Goal: Find specific page/section: Find specific page/section

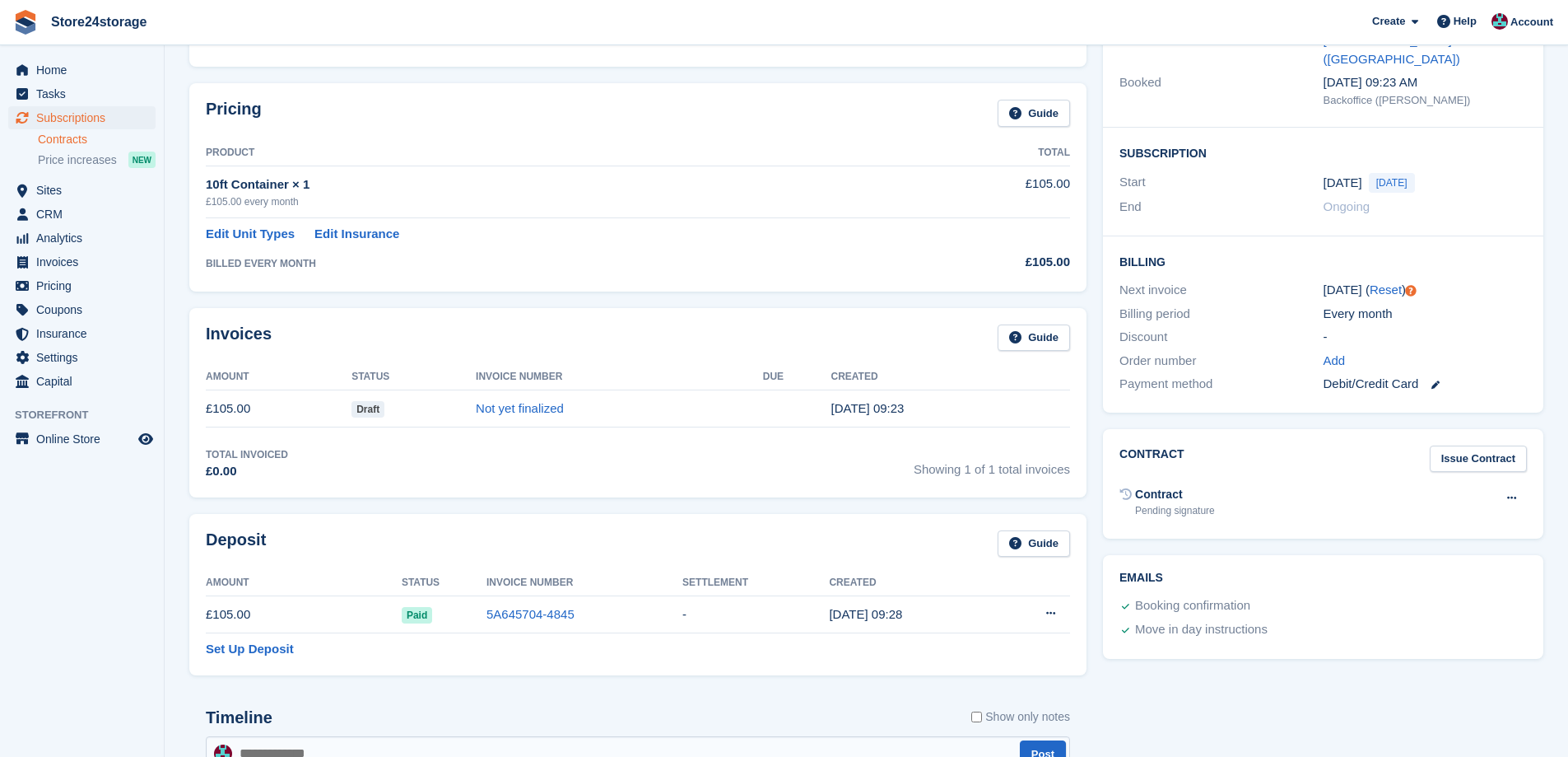
scroll to position [219, 0]
click at [60, 195] on span "Sites" at bounding box center [86, 190] width 99 height 23
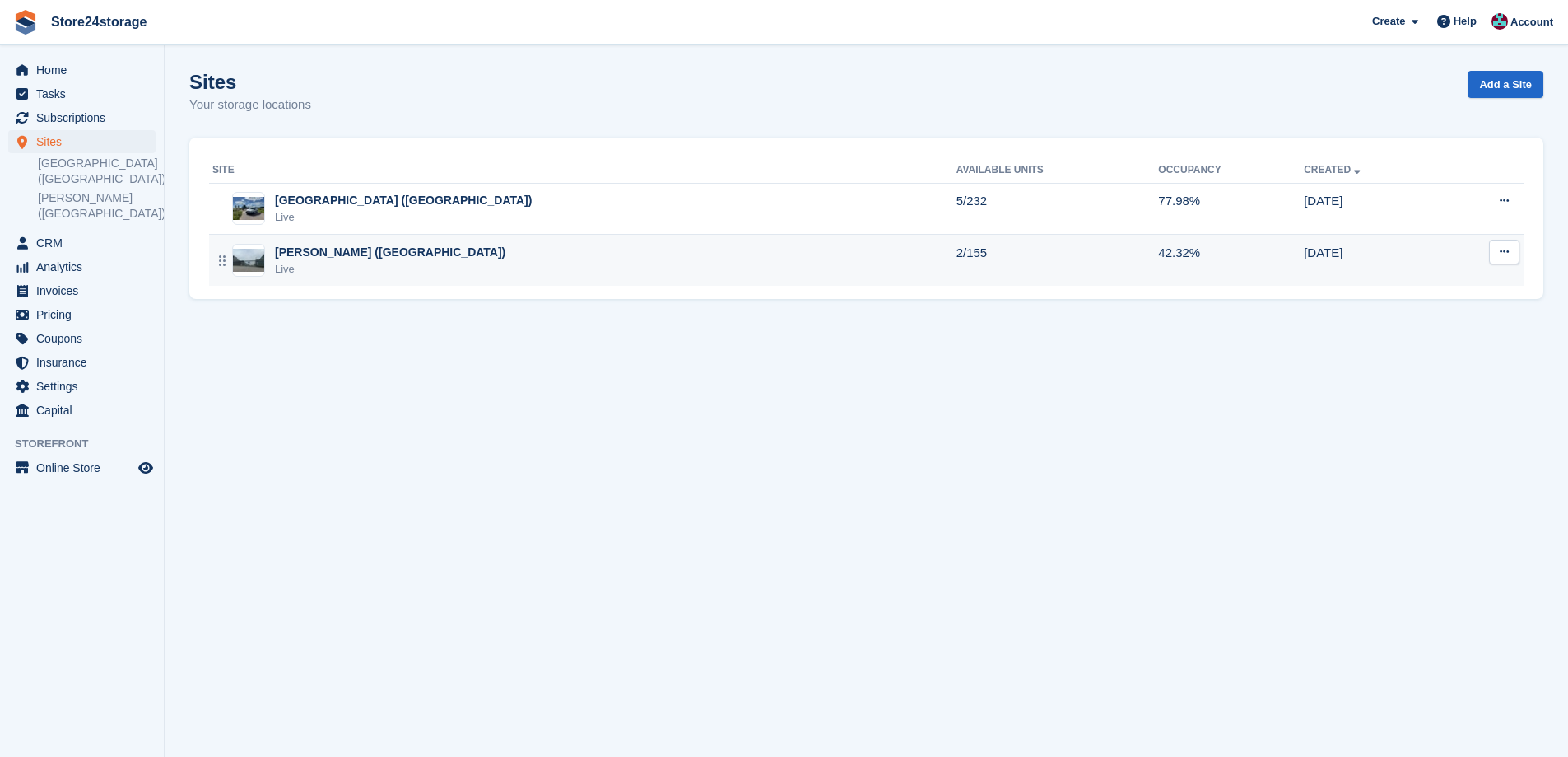
click at [316, 262] on div "Live" at bounding box center [390, 270] width 230 height 17
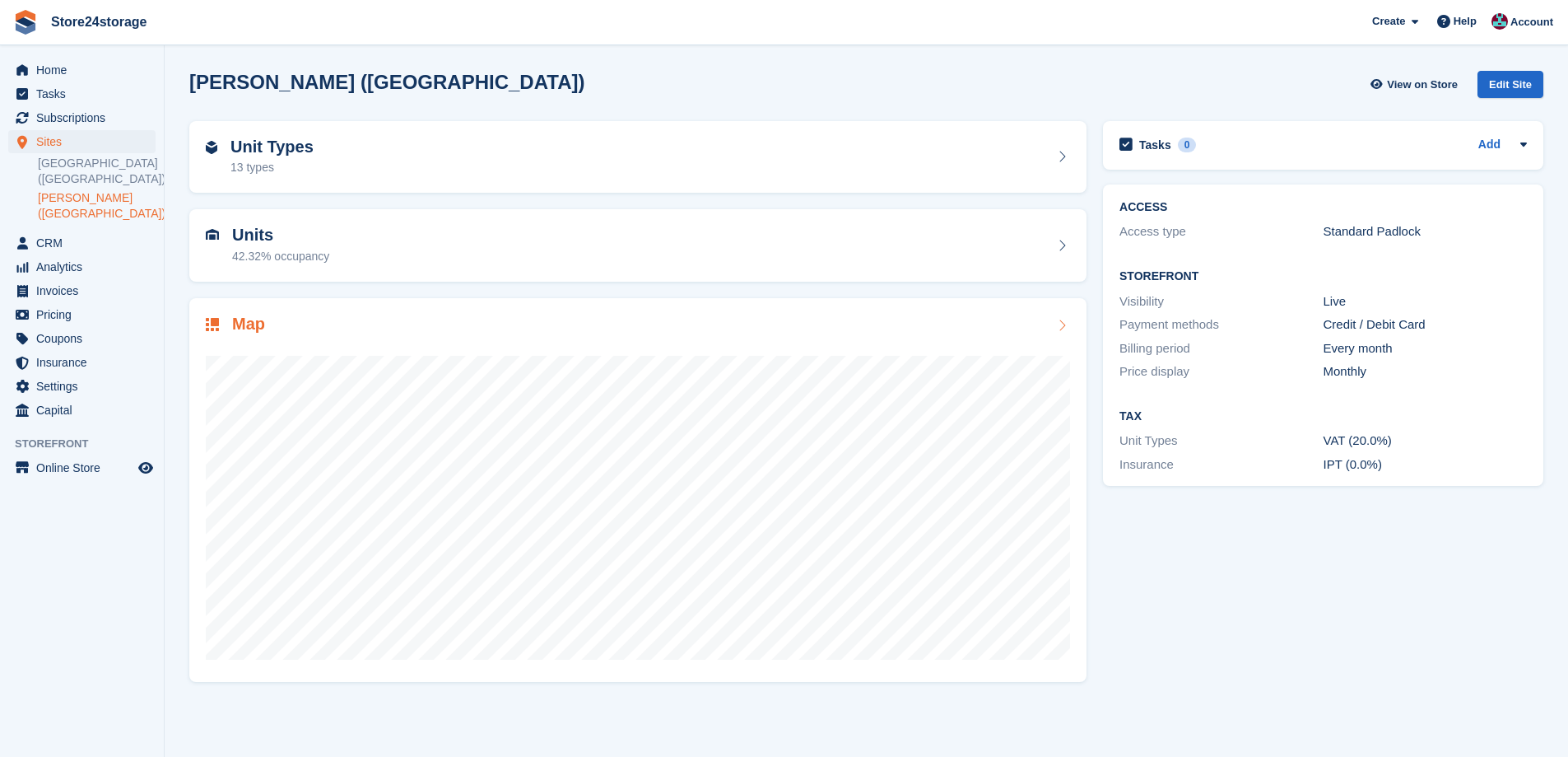
click at [478, 316] on div "Map" at bounding box center [639, 325] width 865 height 22
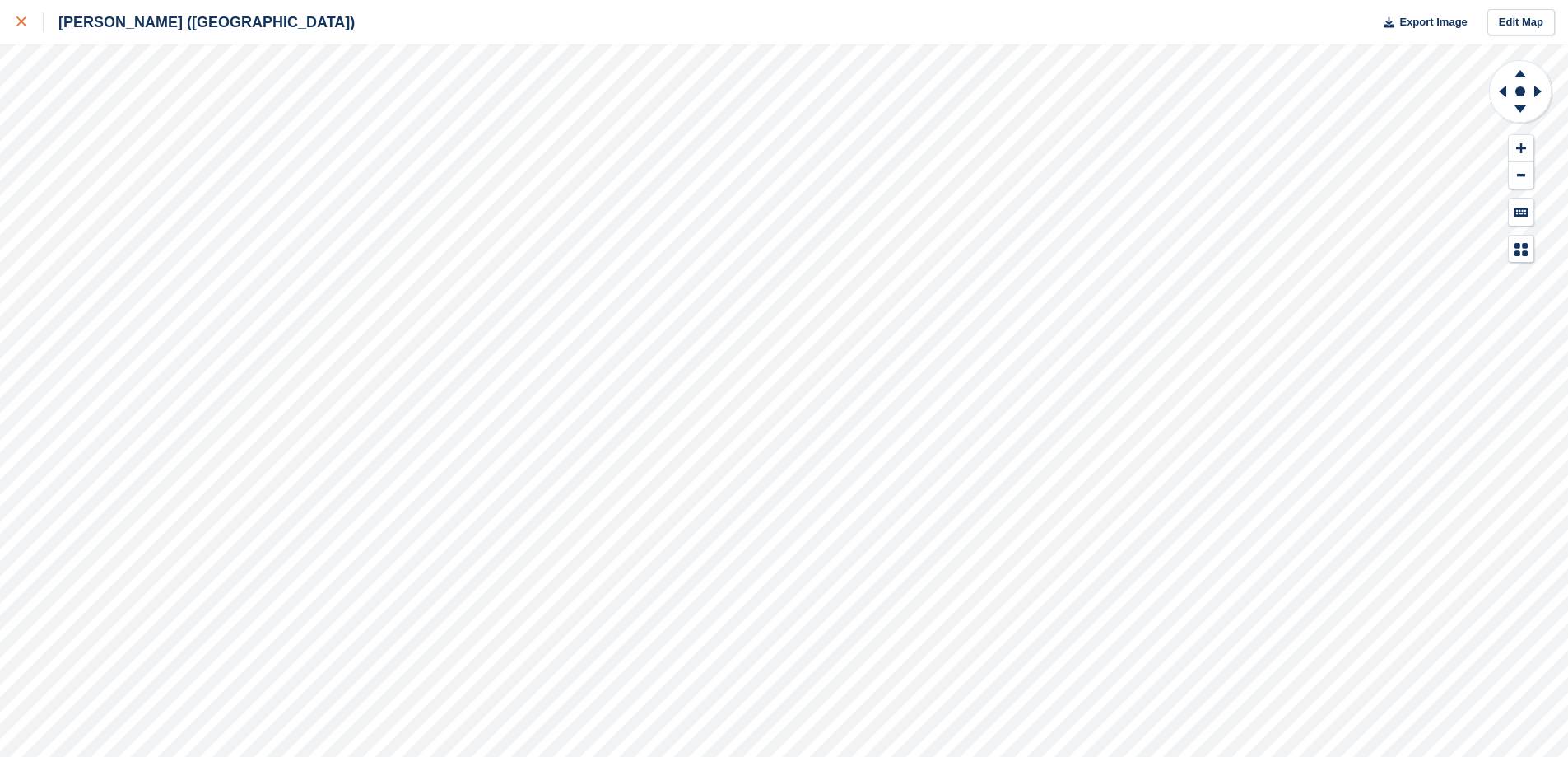
click at [24, 26] on icon at bounding box center [22, 22] width 10 height 10
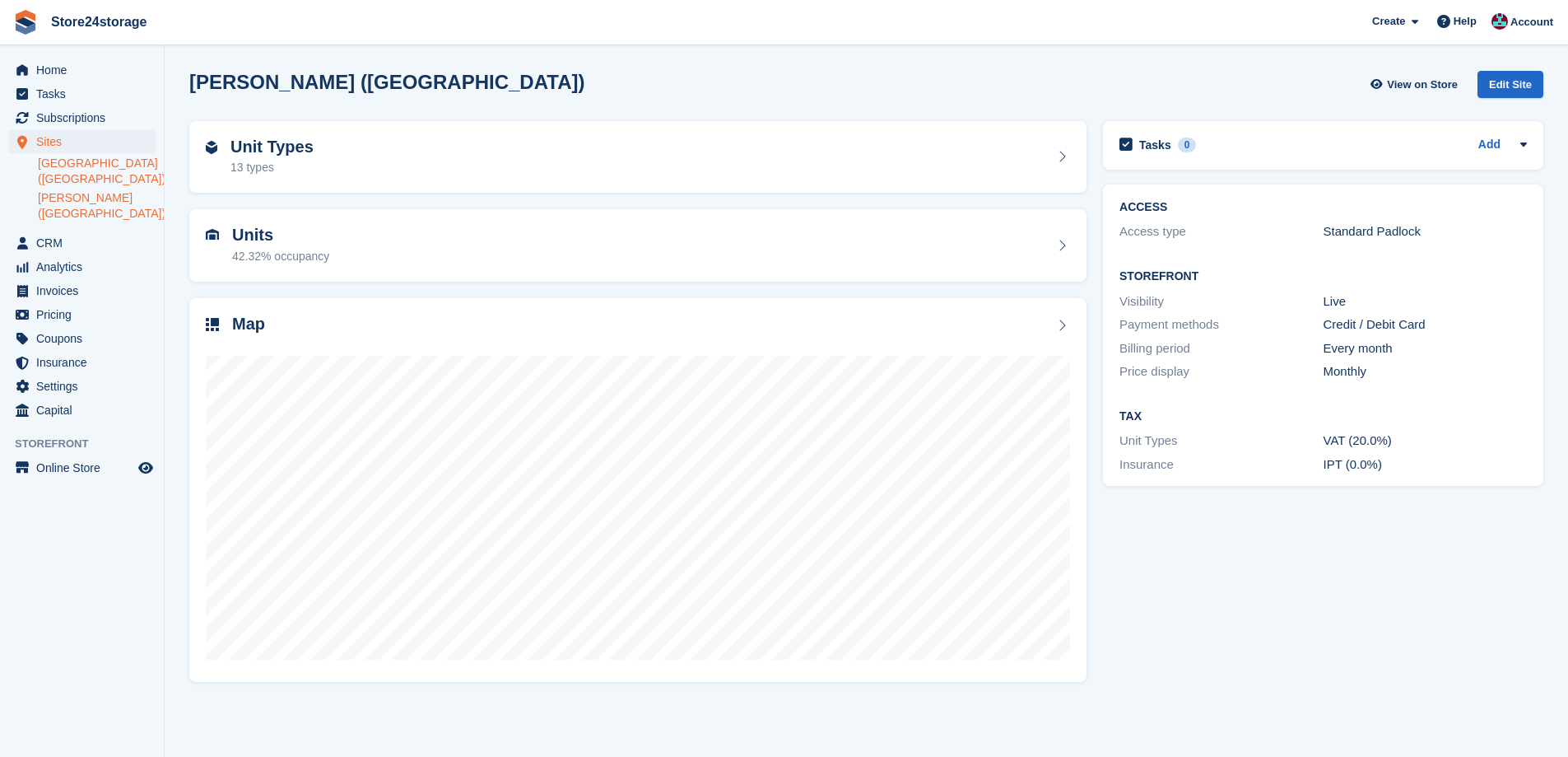
click at [67, 173] on link "[GEOGRAPHIC_DATA] ([GEOGRAPHIC_DATA])" at bounding box center [97, 171] width 118 height 32
click at [367, 158] on div "Unit Types 13 types" at bounding box center [639, 157] width 865 height 40
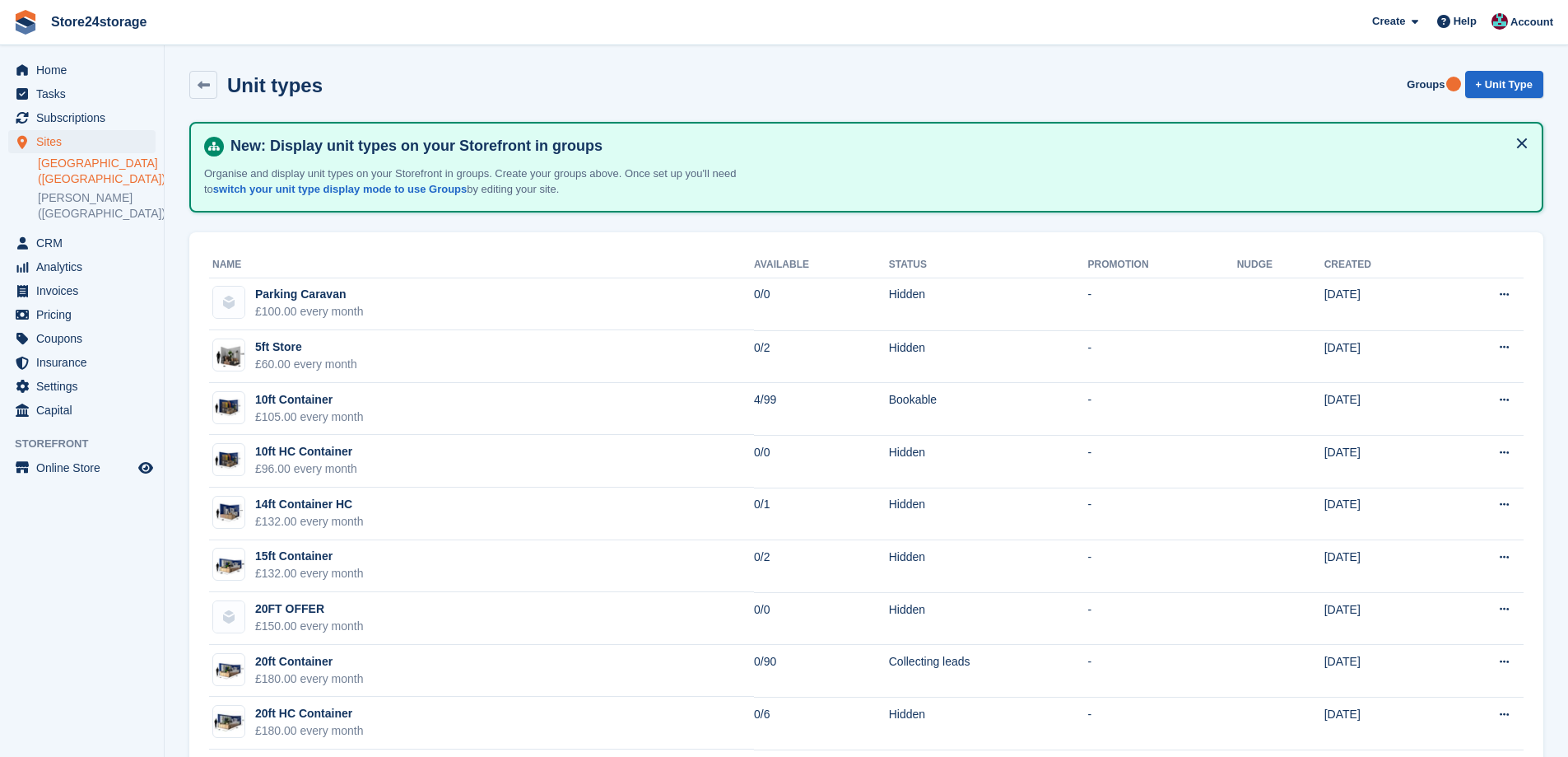
click at [58, 170] on link "[GEOGRAPHIC_DATA] ([GEOGRAPHIC_DATA])" at bounding box center [97, 171] width 118 height 32
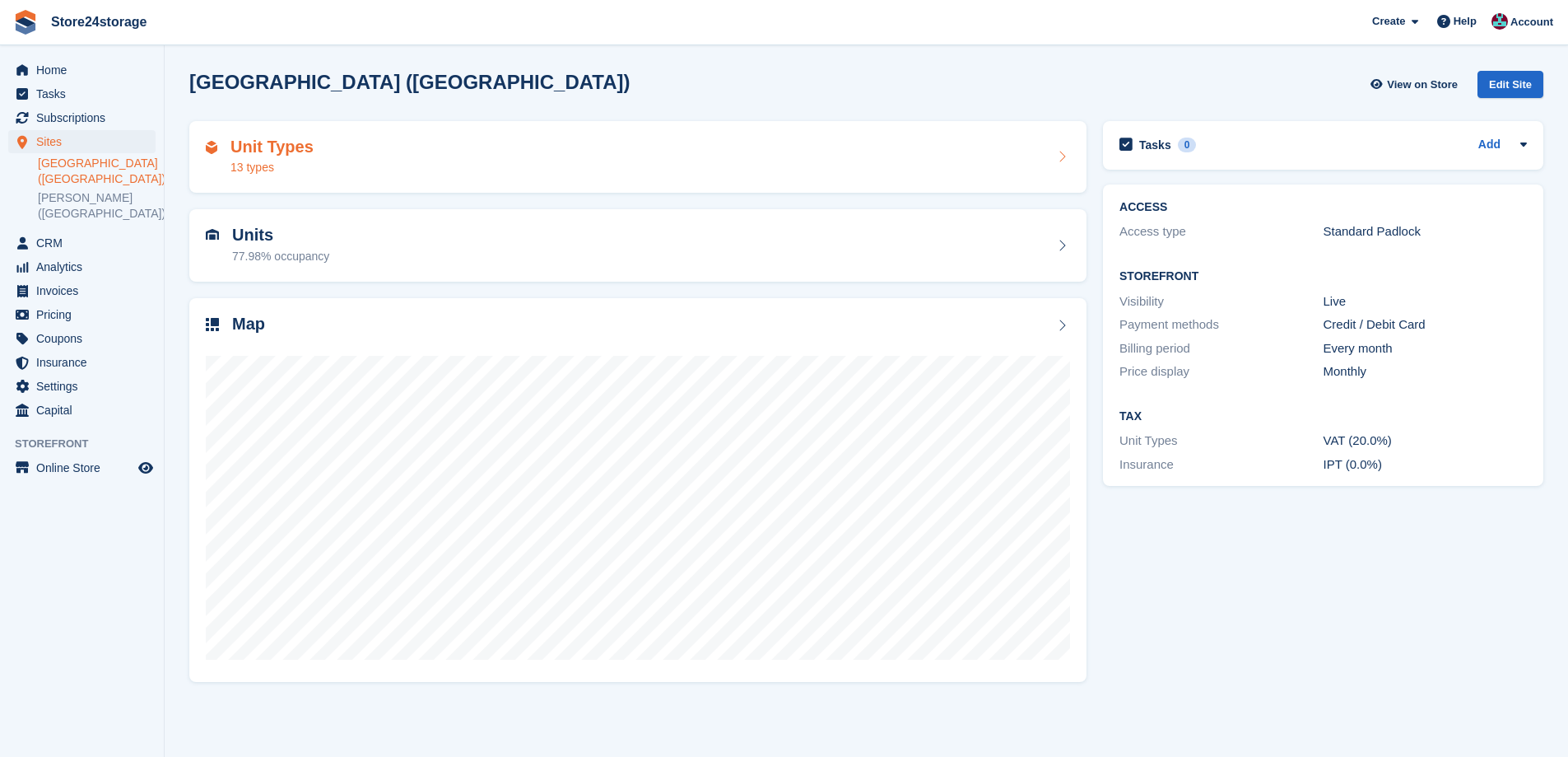
click at [417, 165] on div "Unit Types 13 types" at bounding box center [639, 157] width 865 height 40
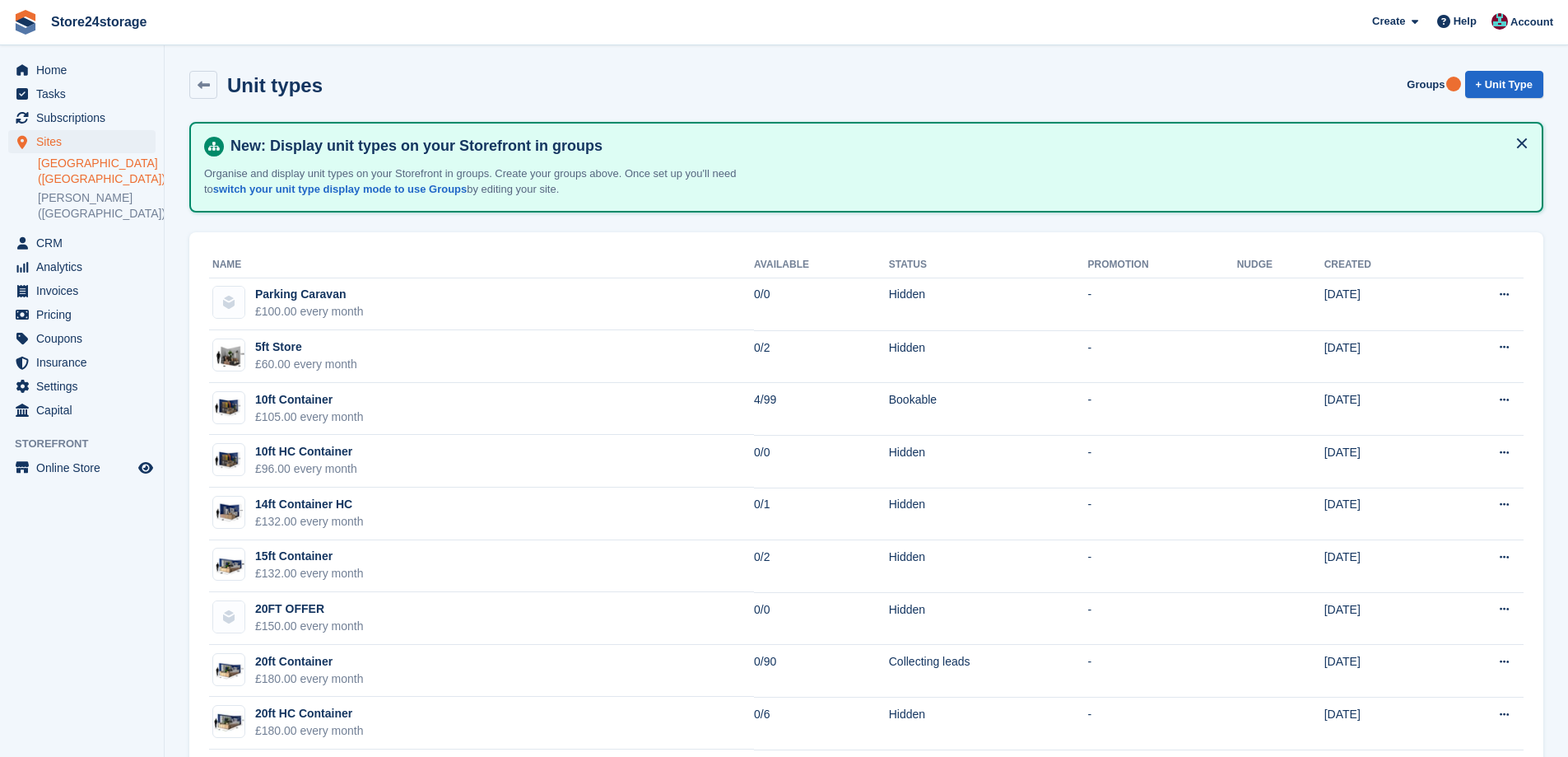
click at [63, 176] on link "[GEOGRAPHIC_DATA] ([GEOGRAPHIC_DATA])" at bounding box center [97, 171] width 118 height 32
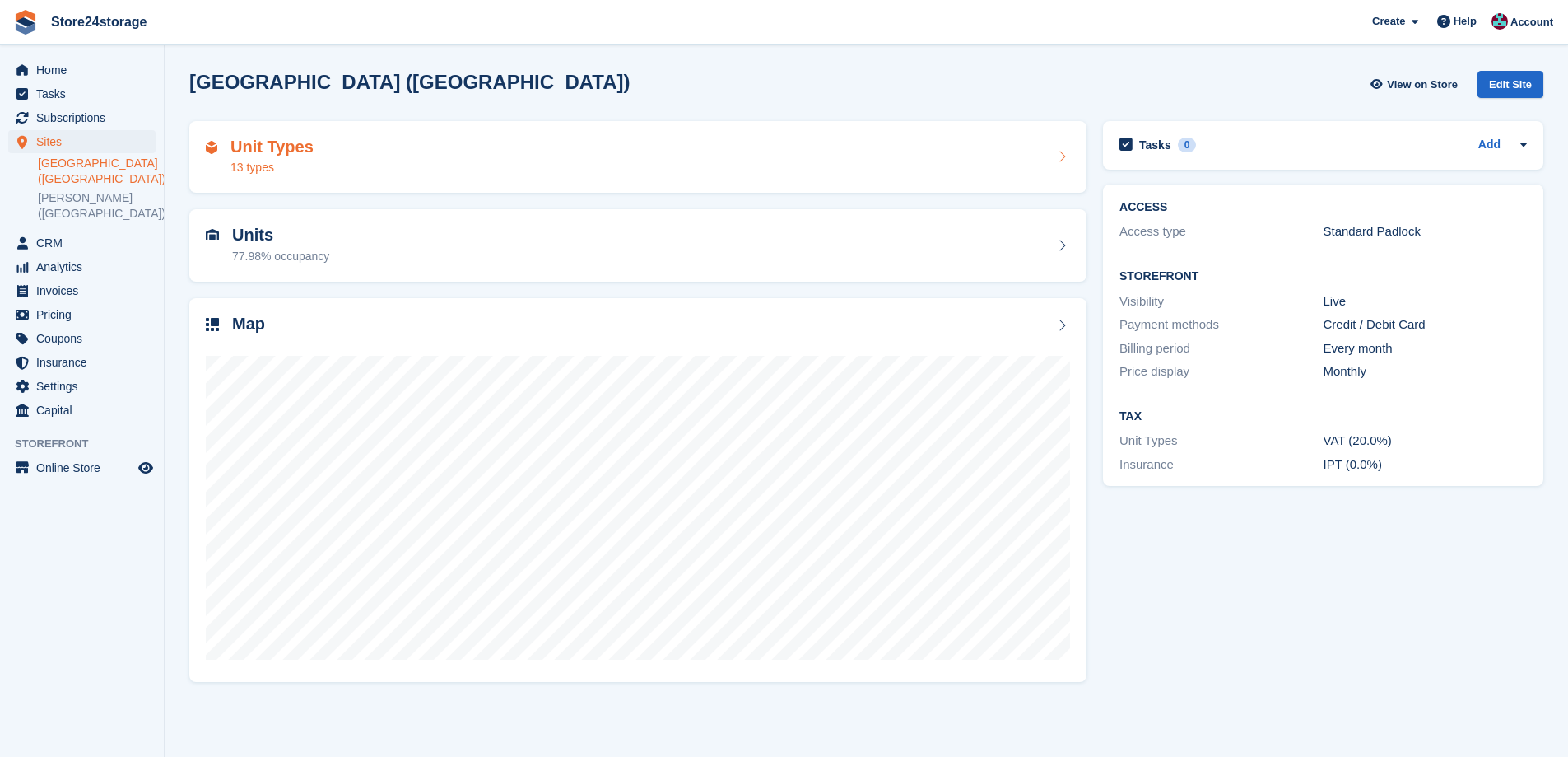
click at [364, 156] on div "Unit Types 13 types" at bounding box center [639, 157] width 865 height 40
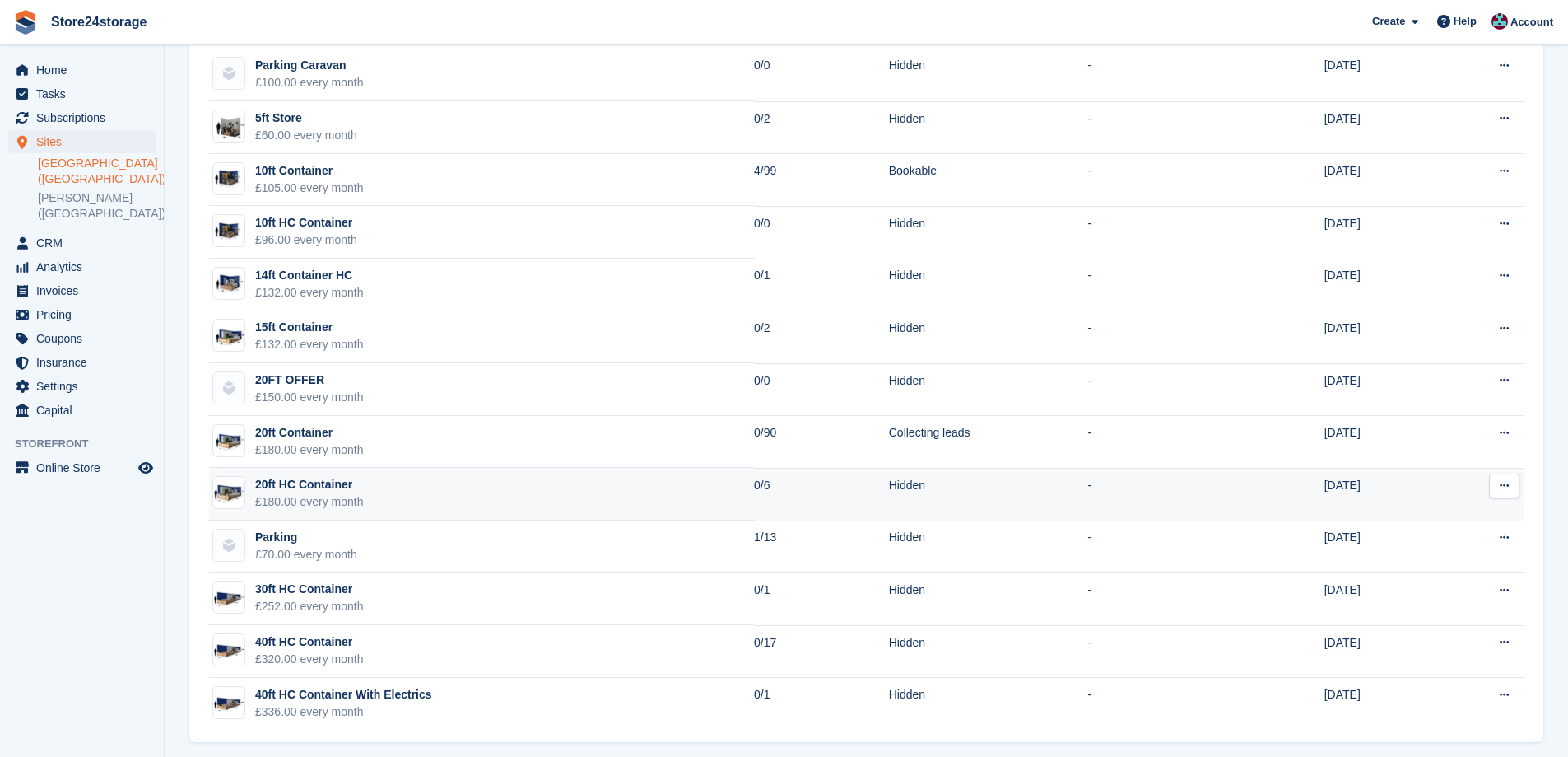
scroll to position [239, 0]
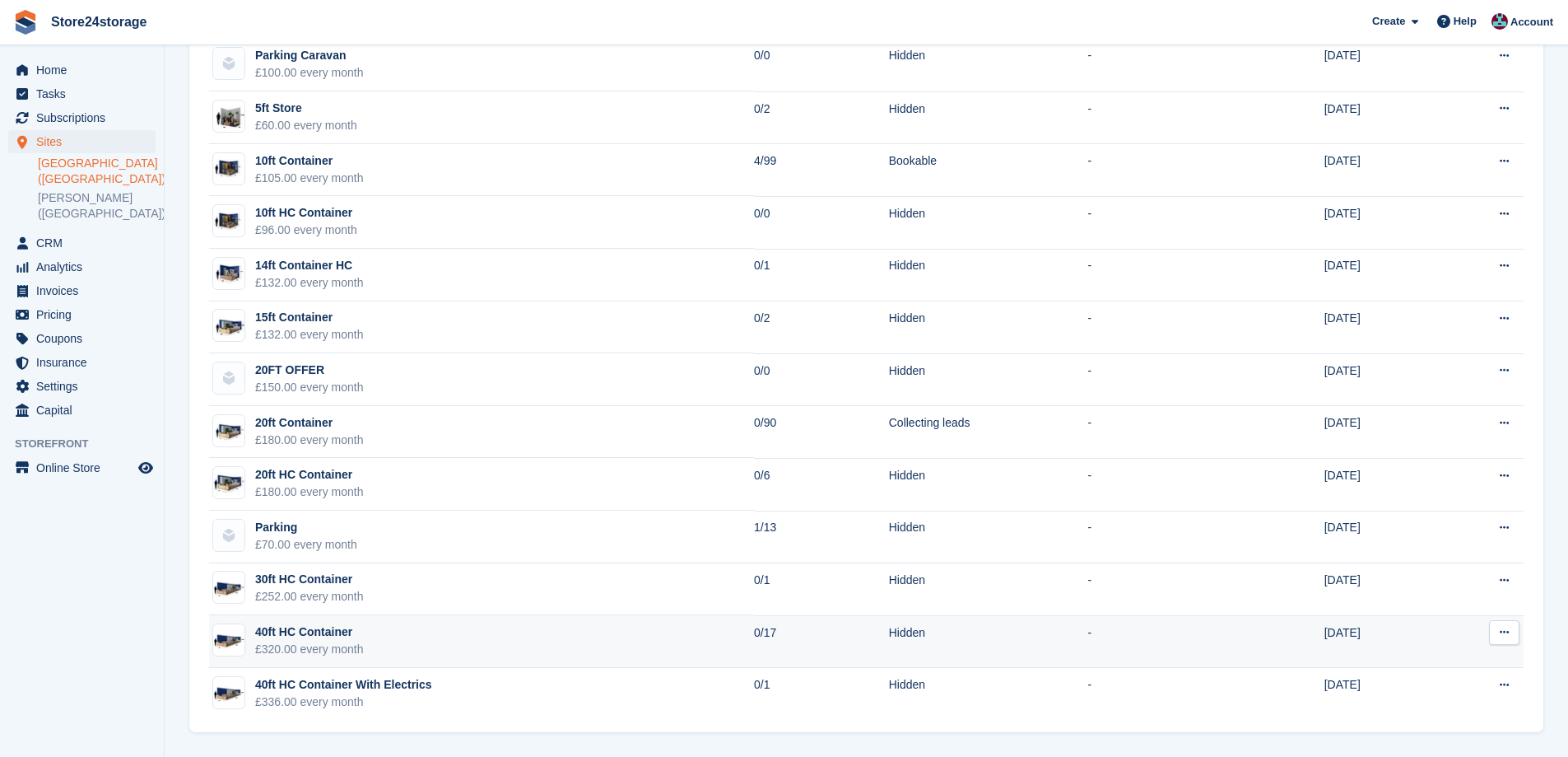
click at [362, 650] on td "40ft HC Container £320.00 every month" at bounding box center [482, 641] width 545 height 52
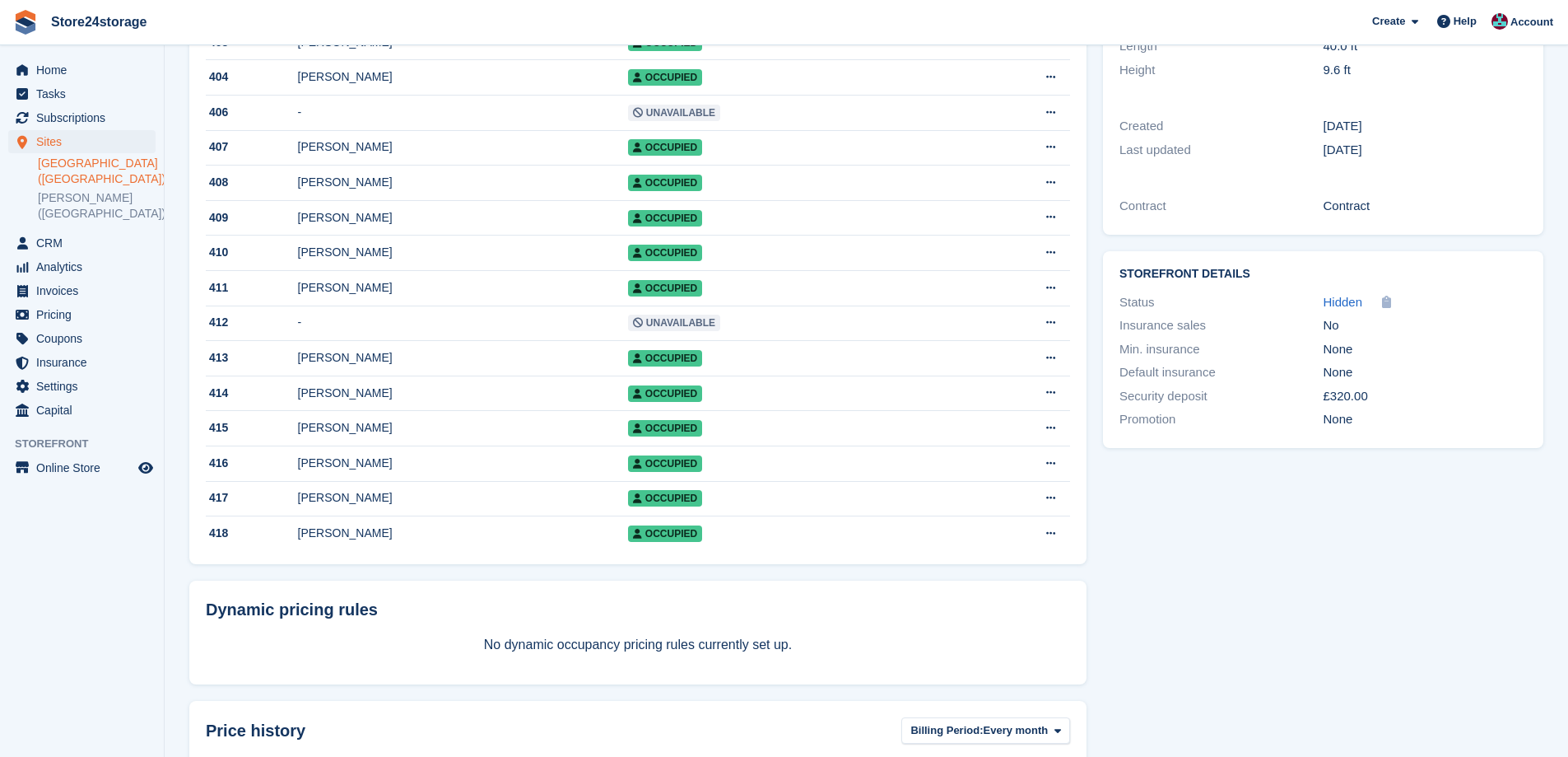
scroll to position [412, 0]
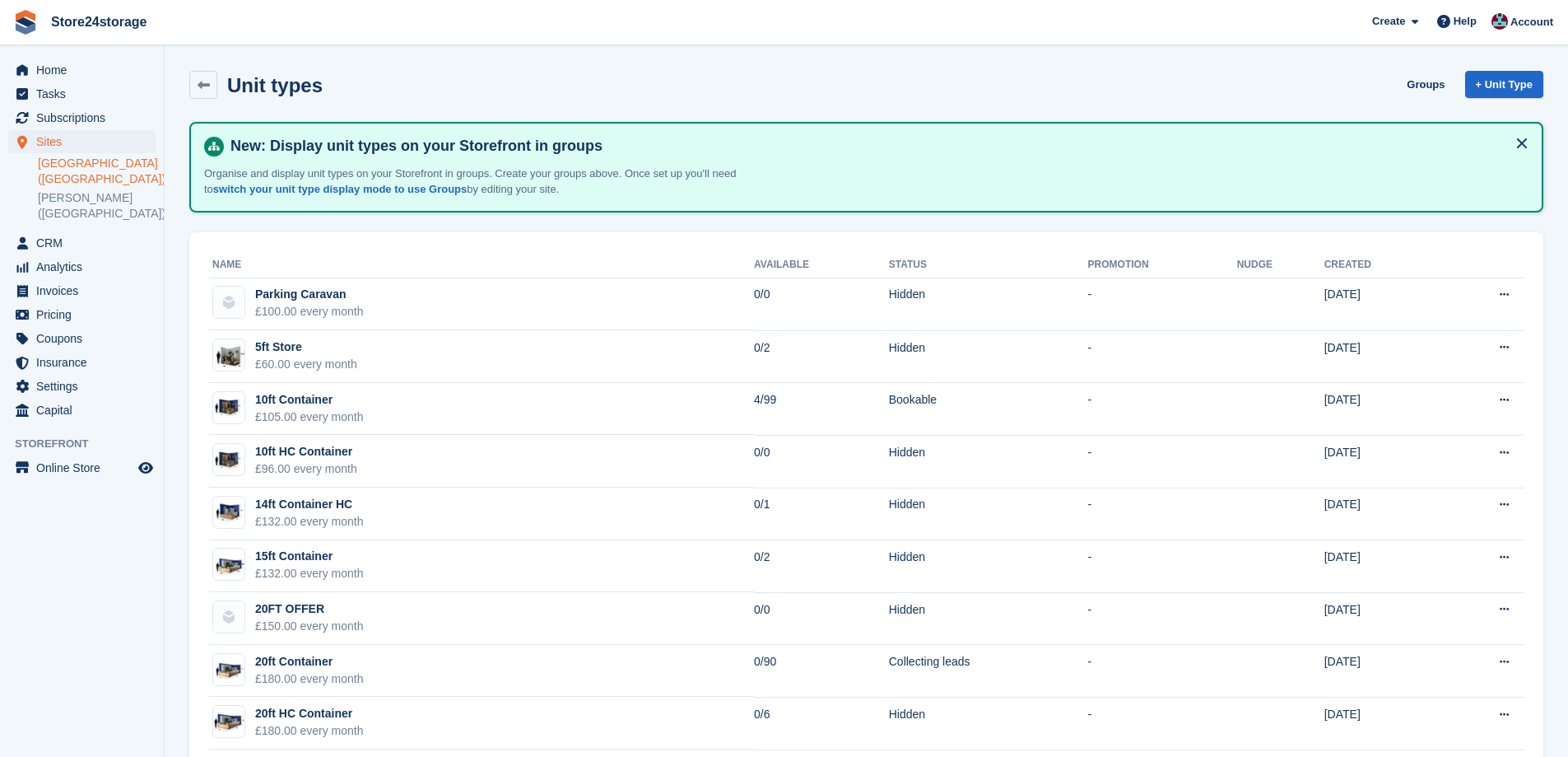
scroll to position [239, 0]
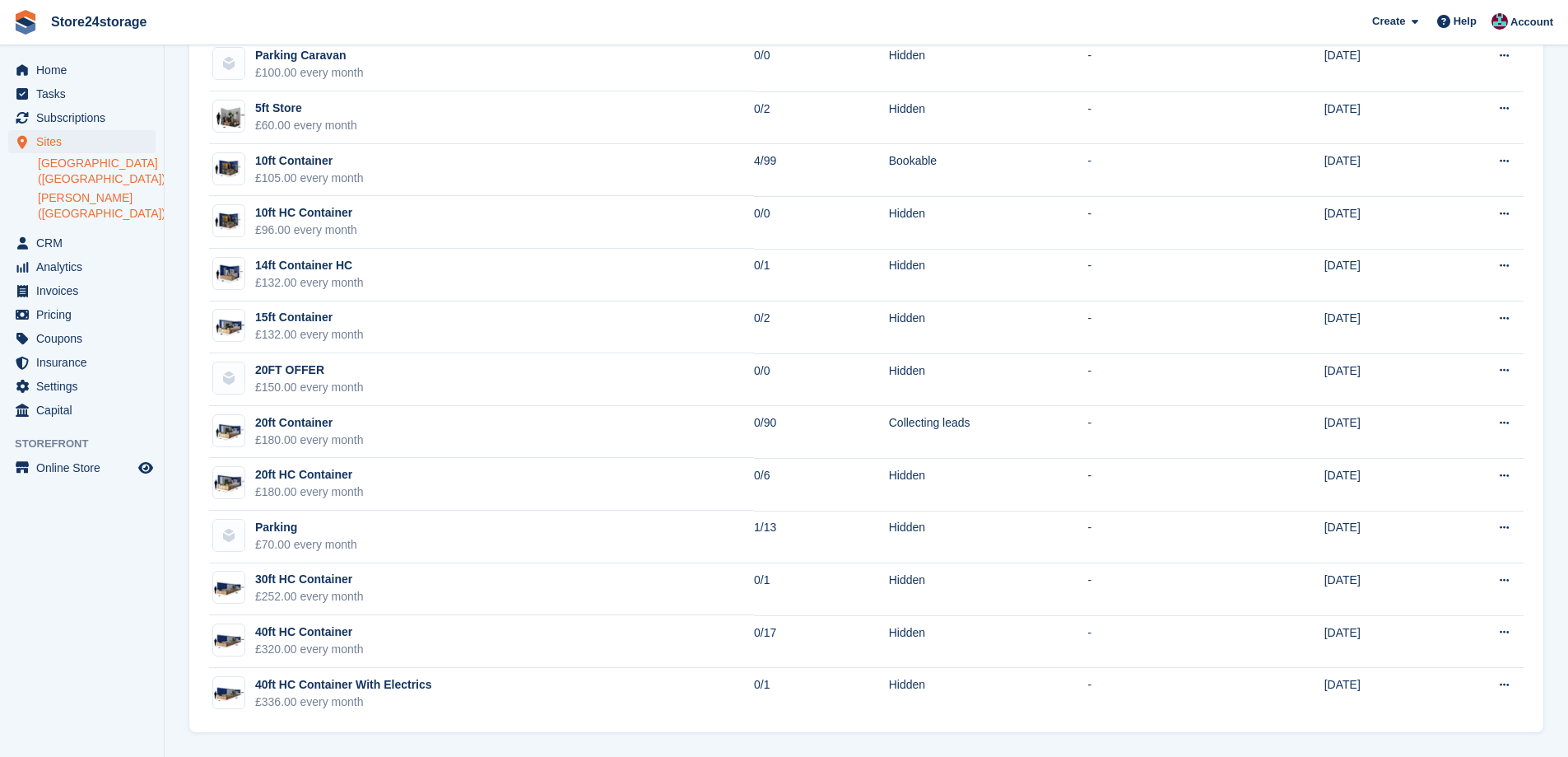
click at [53, 201] on link "[PERSON_NAME] ([GEOGRAPHIC_DATA])" at bounding box center [97, 206] width 118 height 32
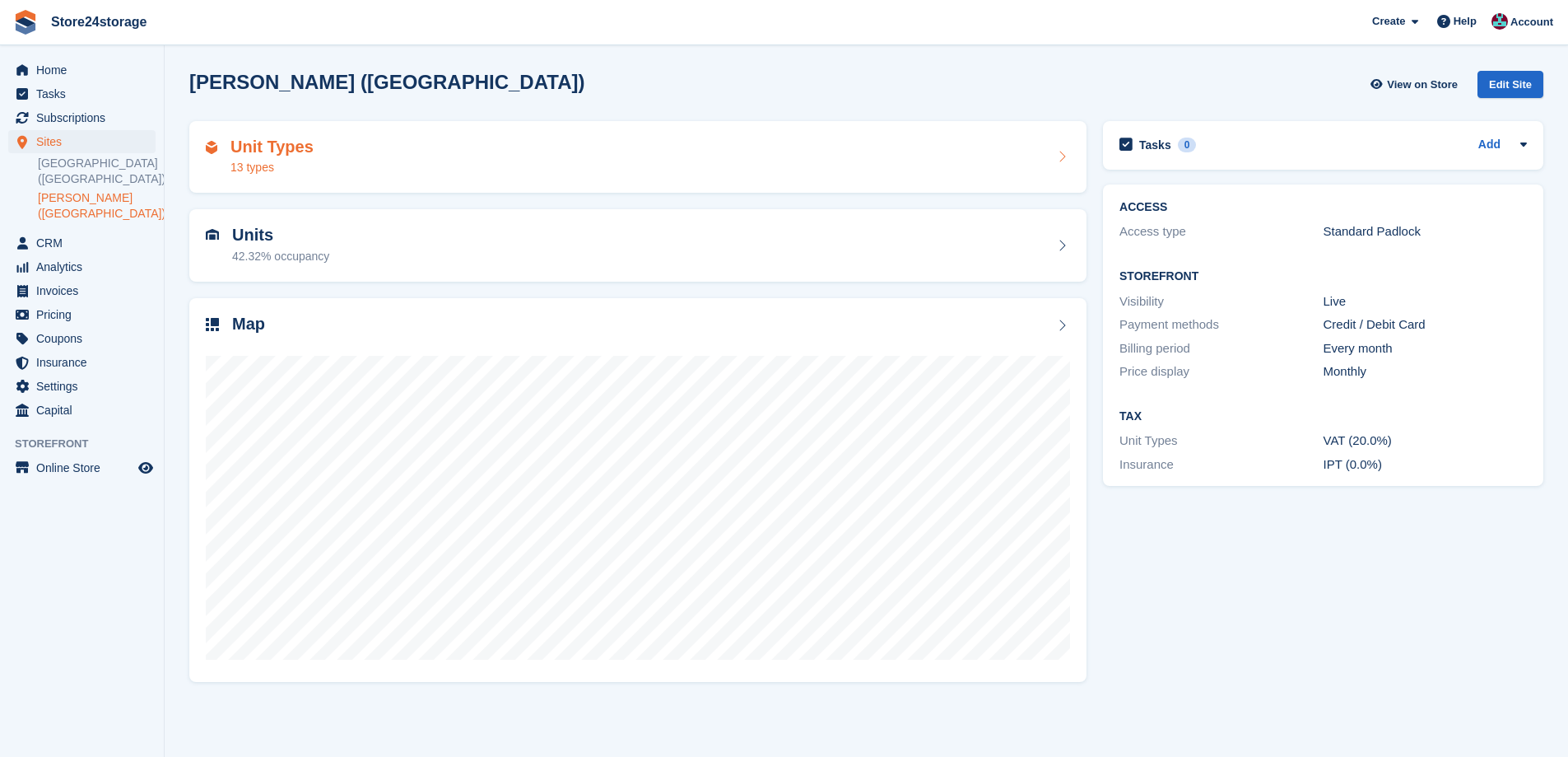
click at [404, 170] on div "Unit Types 13 types" at bounding box center [639, 157] width 865 height 40
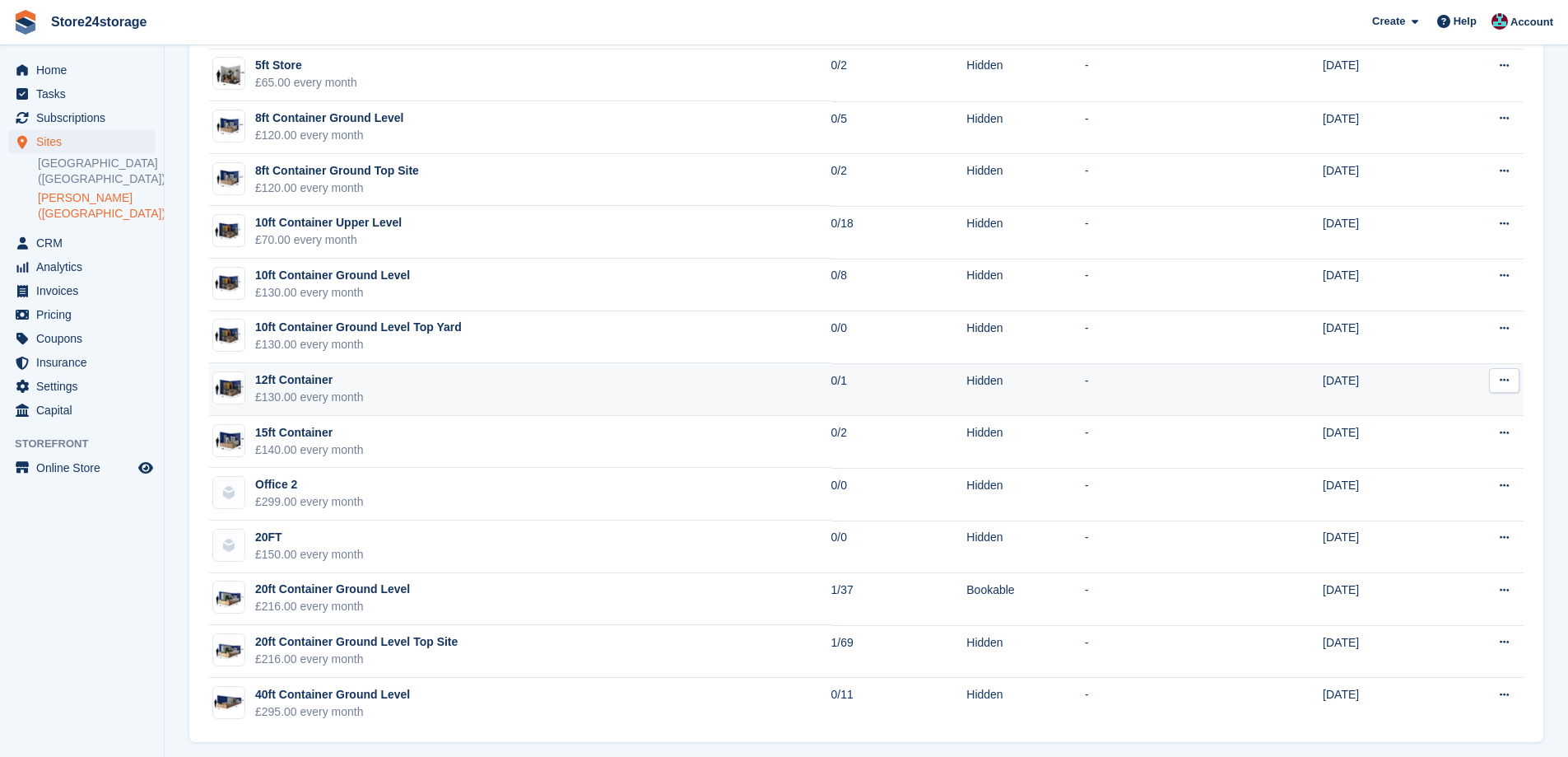
scroll to position [239, 0]
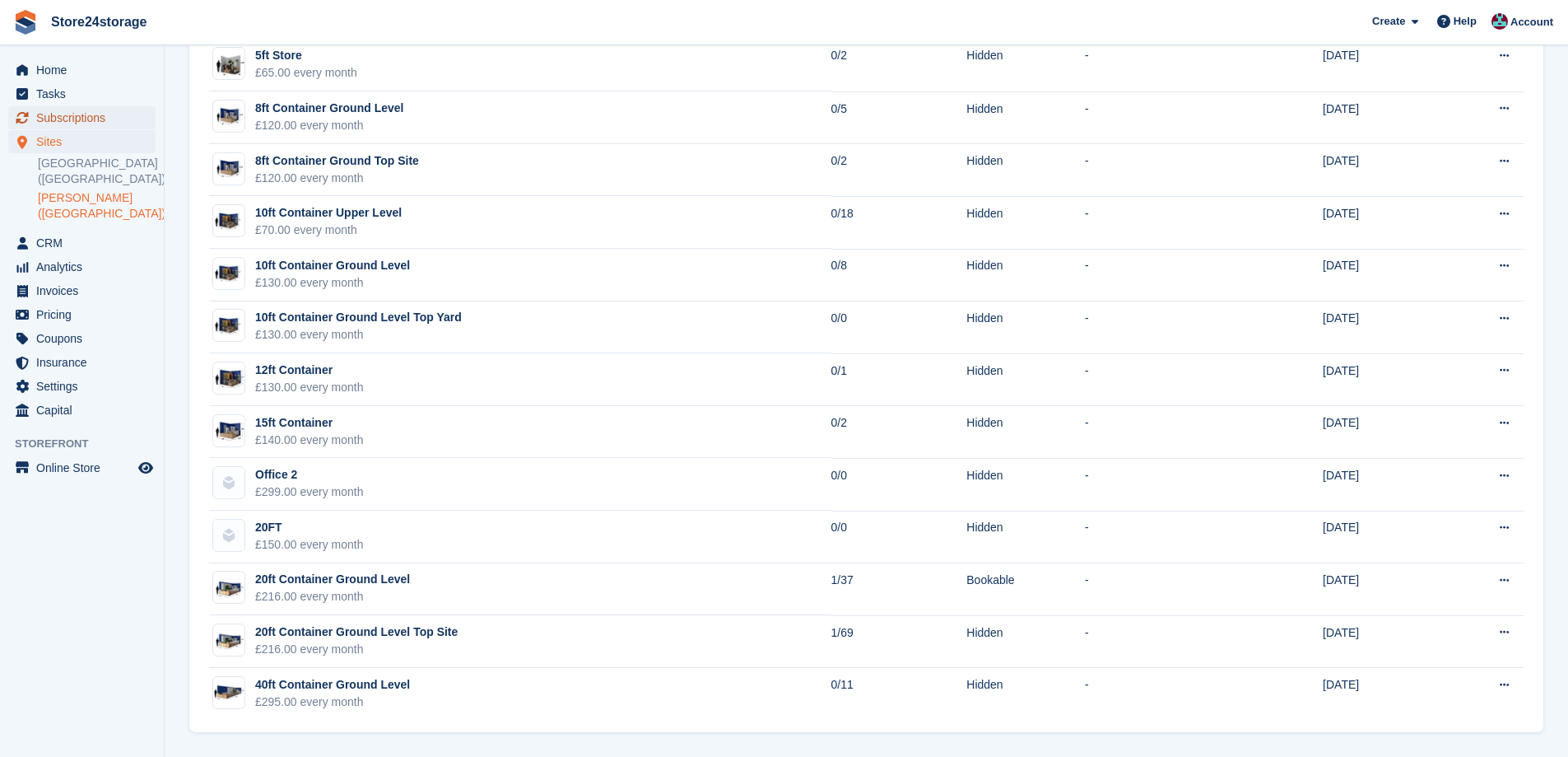
click at [83, 121] on span "Subscriptions" at bounding box center [86, 118] width 99 height 23
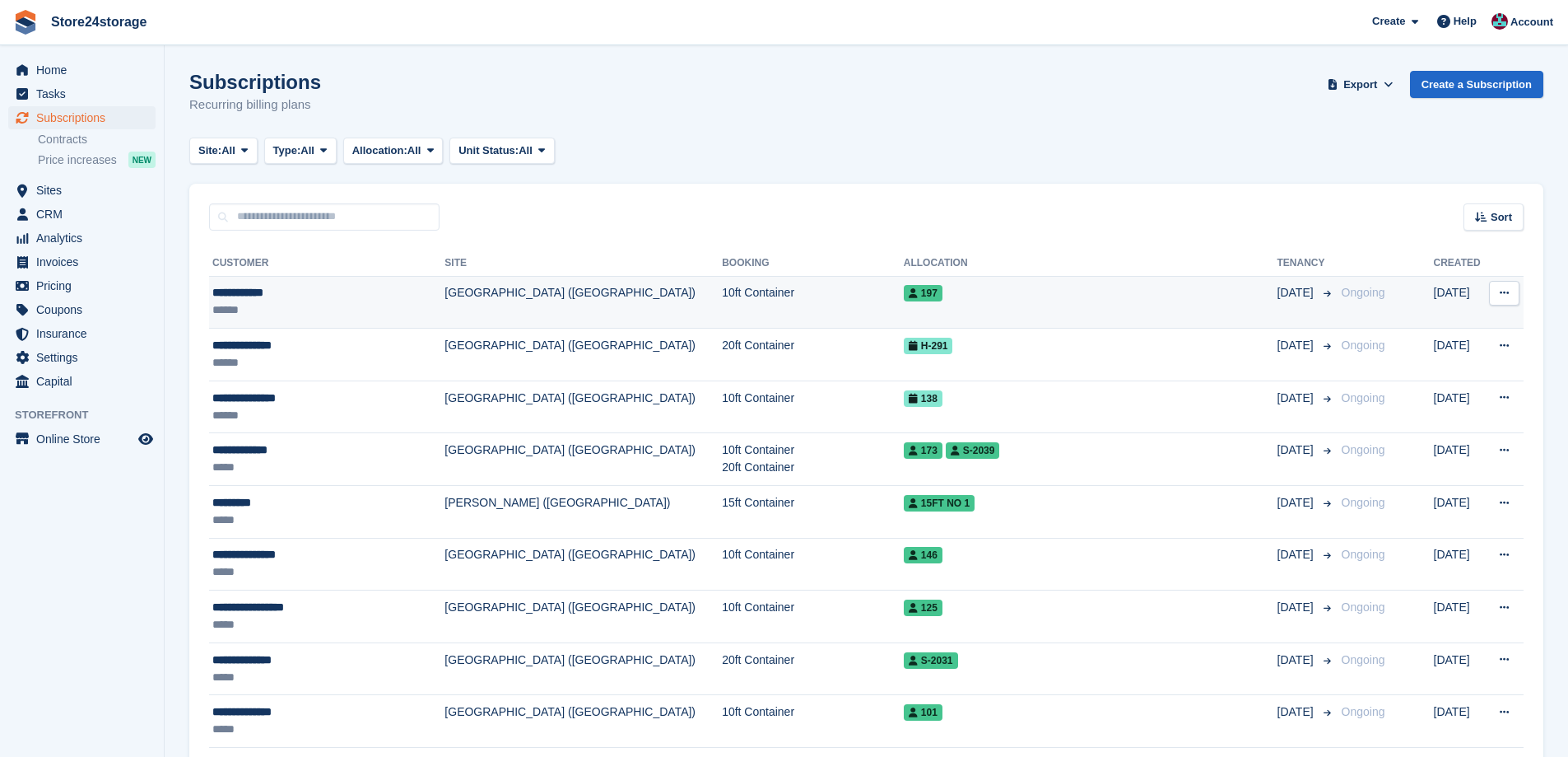
click at [245, 290] on div "**********" at bounding box center [317, 293] width 210 height 17
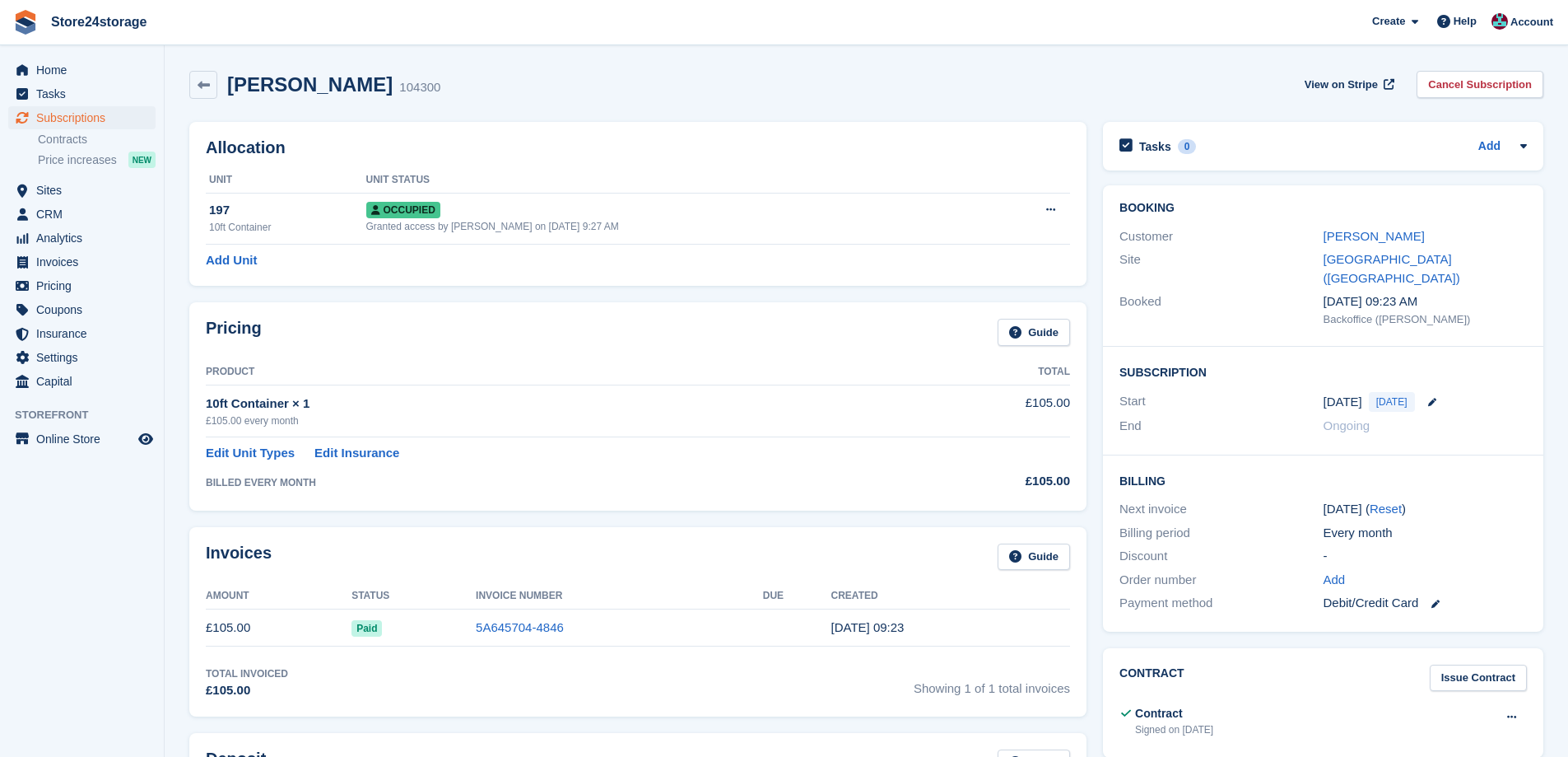
click at [264, 90] on h2 "Ross Stevens" at bounding box center [309, 84] width 165 height 22
copy div "Ross Stevens"
click at [1383, 239] on link "Ross Stevens" at bounding box center [1374, 235] width 101 height 14
